Goal: Check status: Check status

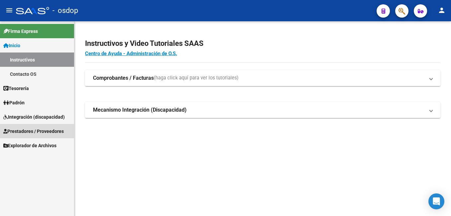
click at [21, 132] on span "Prestadores / Proveedores" at bounding box center [33, 130] width 60 height 7
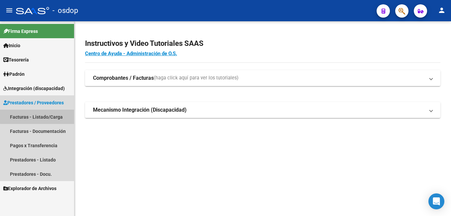
click at [40, 116] on link "Facturas - Listado/Carga" at bounding box center [37, 116] width 74 height 14
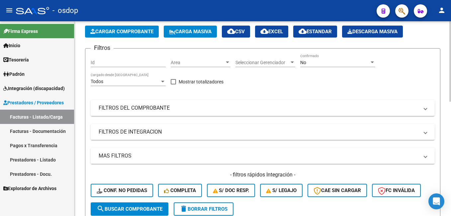
scroll to position [33, 0]
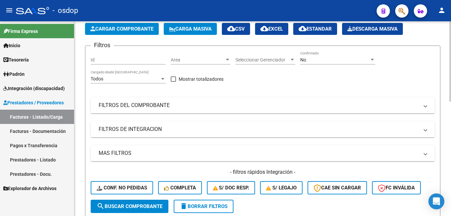
click at [140, 106] on mat-panel-title "FILTROS DEL COMPROBANTE" at bounding box center [259, 105] width 320 height 7
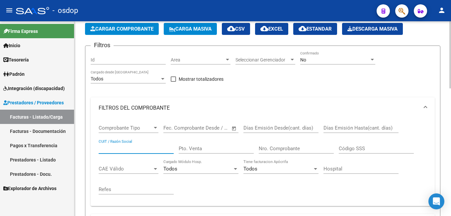
paste input "20495065767"
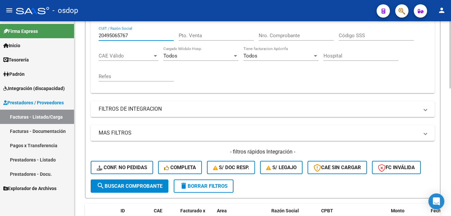
scroll to position [166, 0]
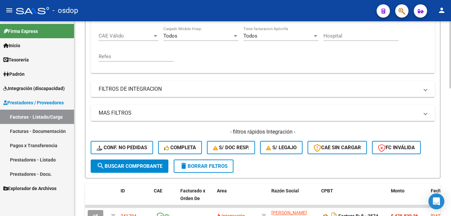
click at [137, 166] on span "search Buscar Comprobante" at bounding box center [130, 166] width 66 height 6
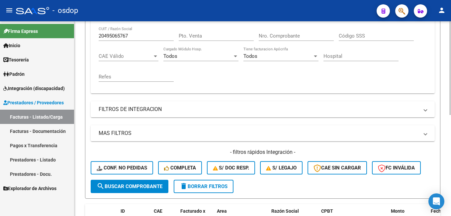
scroll to position [77, 0]
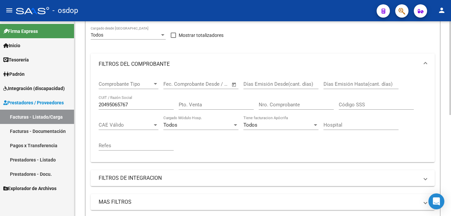
click at [143, 102] on div "20495065767 CUIT / Razón Social" at bounding box center [136, 102] width 75 height 14
drag, startPoint x: 136, startPoint y: 102, endPoint x: 93, endPoint y: 103, distance: 42.8
click at [93, 103] on div "Comprobante Tipo Comprobante Tipo Fecha inicio – Fecha fin Fec. Comprobante Des…" at bounding box center [263, 118] width 344 height 87
paste input "7167782200"
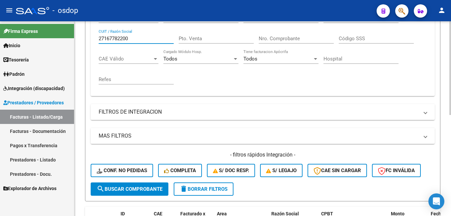
scroll to position [143, 0]
type input "27167782200"
click at [125, 186] on span "search Buscar Comprobante" at bounding box center [130, 188] width 66 height 6
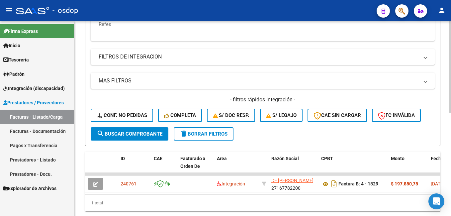
scroll to position [220, 0]
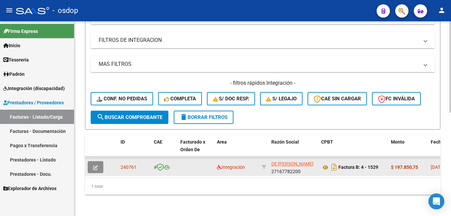
click at [99, 161] on button "button" at bounding box center [96, 167] width 16 height 12
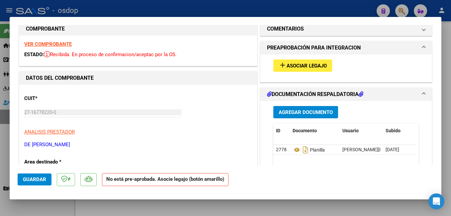
scroll to position [0, 0]
